Goal: Find specific page/section: Find specific page/section

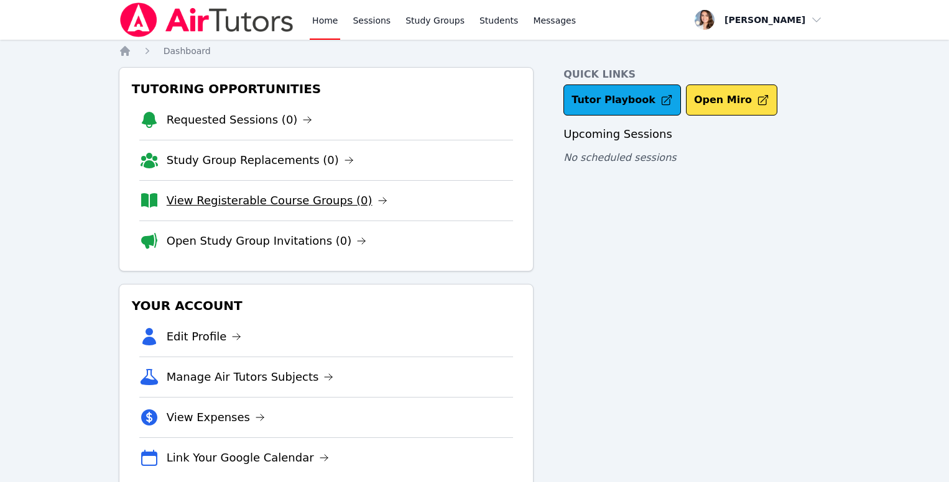
click at [259, 203] on link "View Registerable Course Groups (0)" at bounding box center [277, 200] width 221 height 17
